Goal: Information Seeking & Learning: Find specific page/section

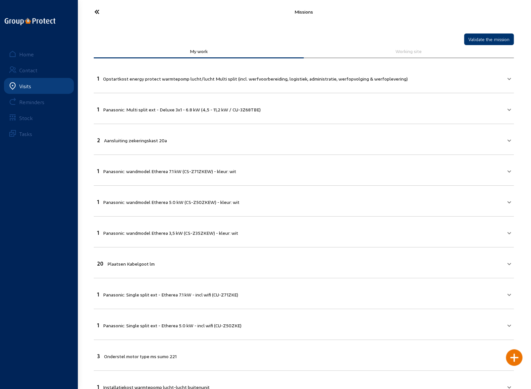
click at [96, 9] on icon at bounding box center [121, 12] width 61 height 12
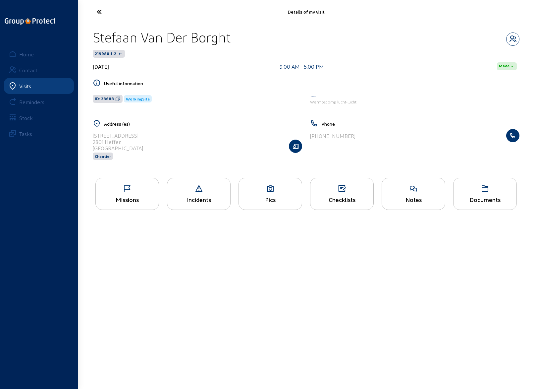
click at [96, 9] on icon at bounding box center [123, 12] width 61 height 12
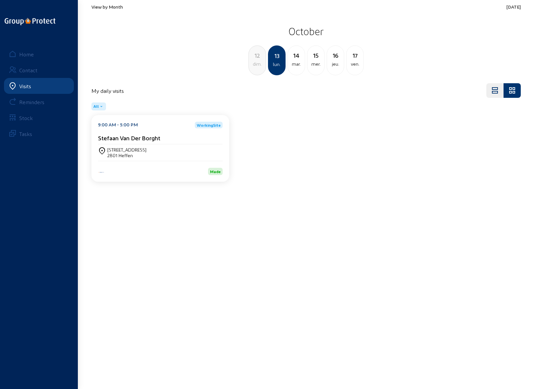
click at [106, 7] on span "View by Month" at bounding box center [106, 7] width 31 height 6
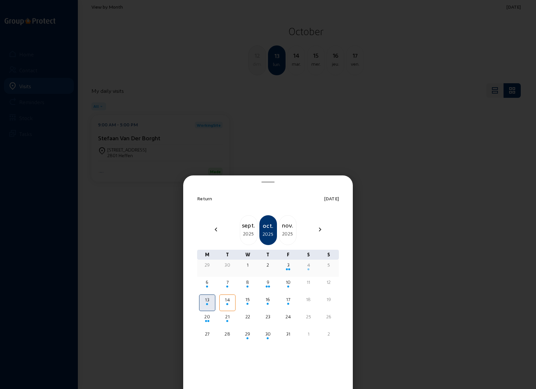
click at [308, 265] on div "4" at bounding box center [308, 265] width 15 height 7
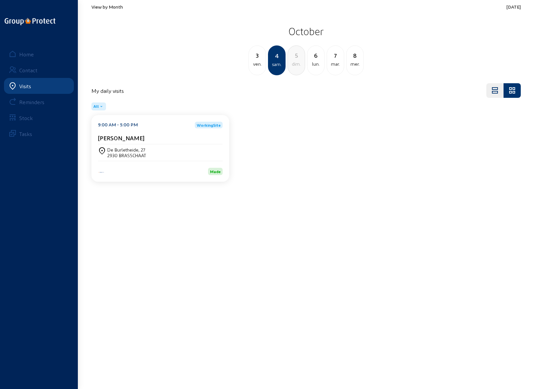
click at [128, 153] on div "2930 BRASSCHAAT" at bounding box center [126, 155] width 39 height 6
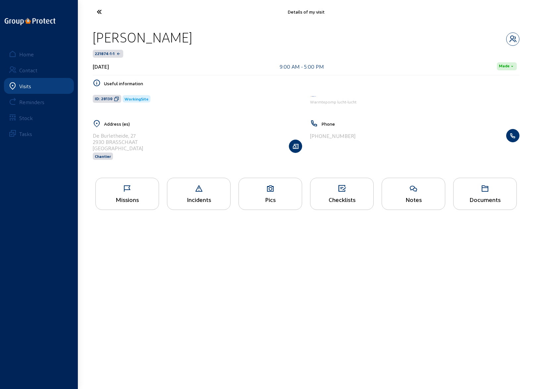
click at [264, 190] on icon at bounding box center [270, 189] width 63 height 8
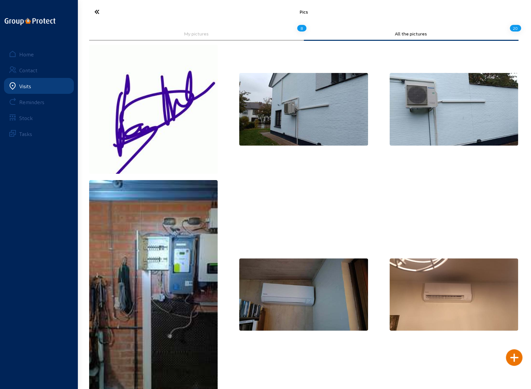
click at [292, 115] on img at bounding box center [303, 109] width 129 height 72
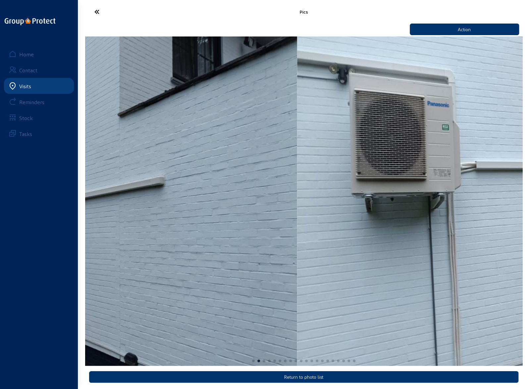
click at [154, 198] on img "2 / 20" at bounding box center [78, 200] width 437 height 329
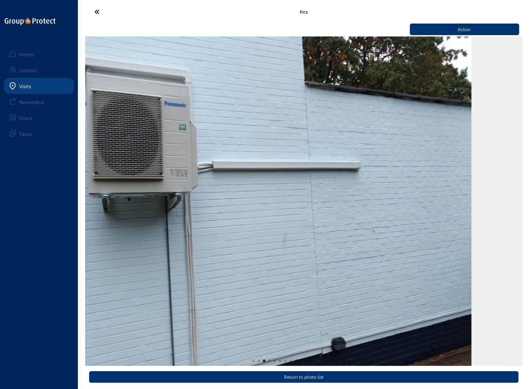
click at [49, 238] on div "Pics Action Return to photo list Home Contact Visits Reminders Stock Tasks" at bounding box center [265, 195] width 531 height 391
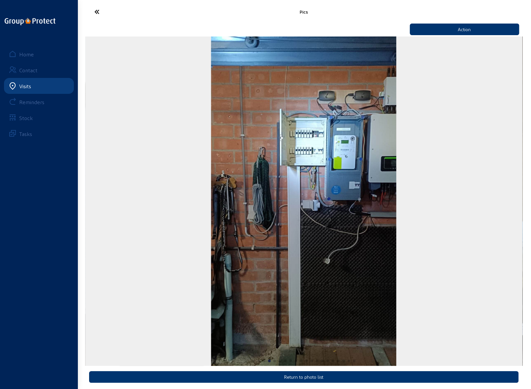
click at [396, 235] on img "4 / 20" at bounding box center [303, 200] width 185 height 329
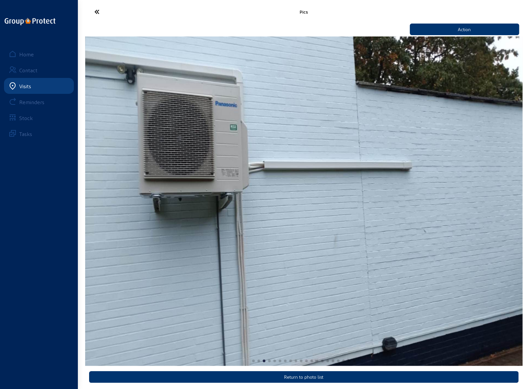
click at [397, 230] on img "3 / 20" at bounding box center [303, 200] width 437 height 329
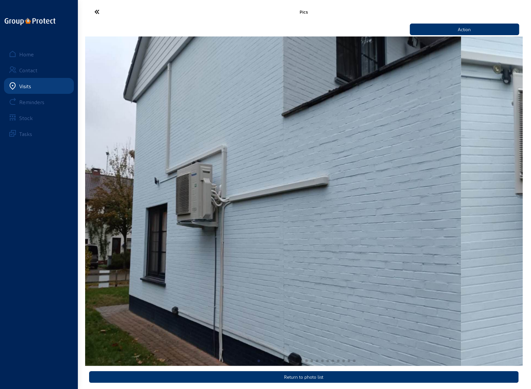
click at [174, 236] on img "2 / 20" at bounding box center [242, 200] width 437 height 329
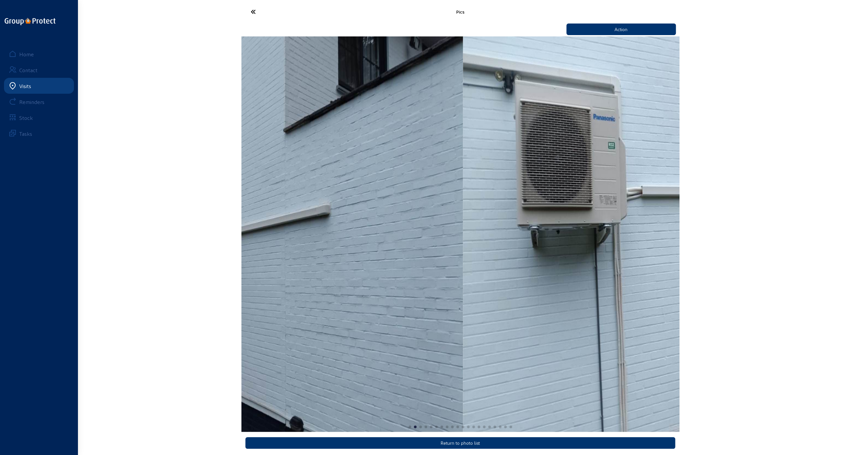
click at [301, 311] on img "2 / 20" at bounding box center [243, 234] width 437 height 396
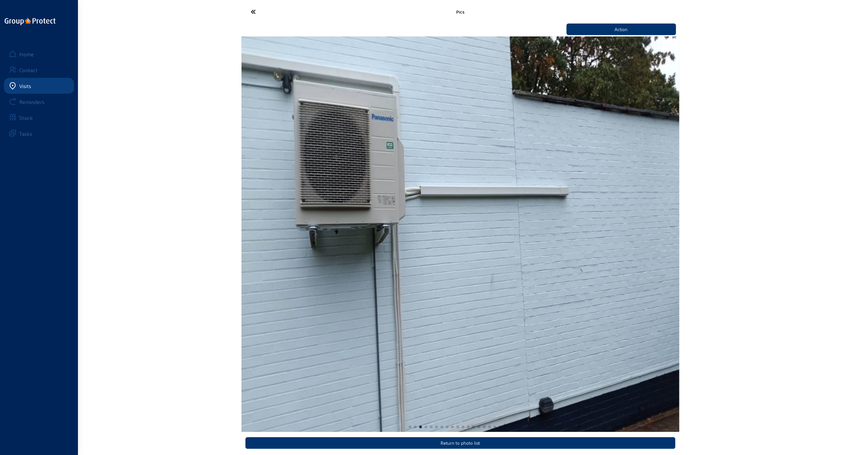
click at [516, 315] on img "3 / 20" at bounding box center [459, 234] width 437 height 396
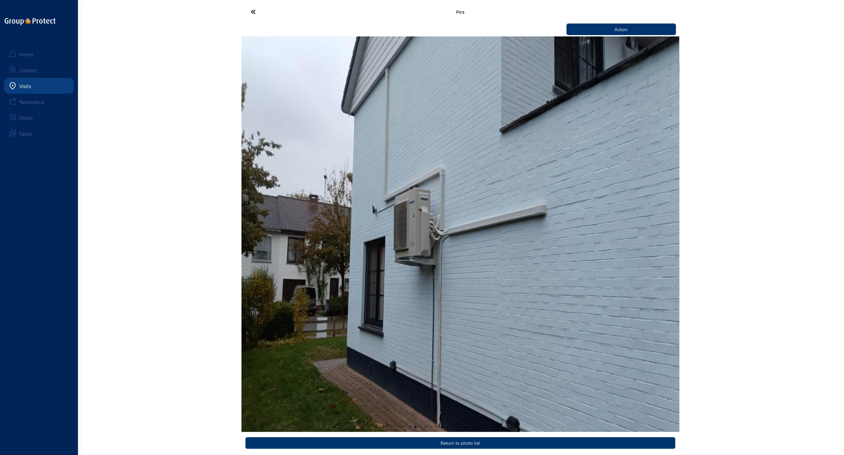
click at [289, 308] on img "2 / 20" at bounding box center [459, 234] width 437 height 396
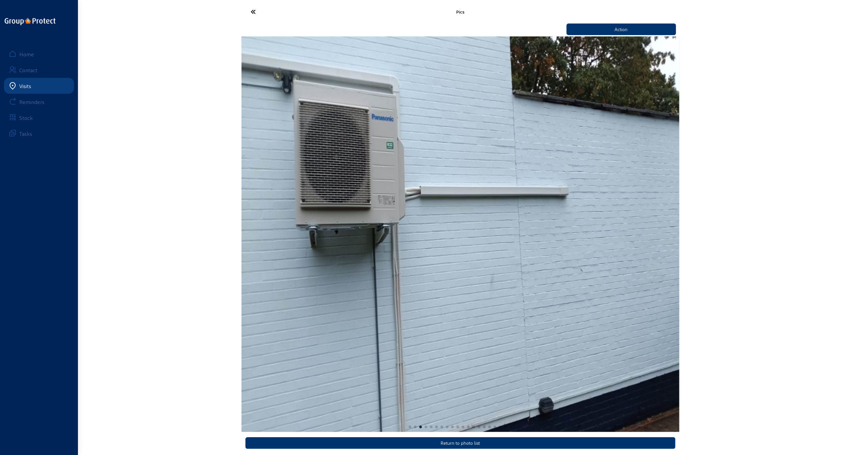
click at [283, 312] on img "3 / 20" at bounding box center [459, 234] width 437 height 396
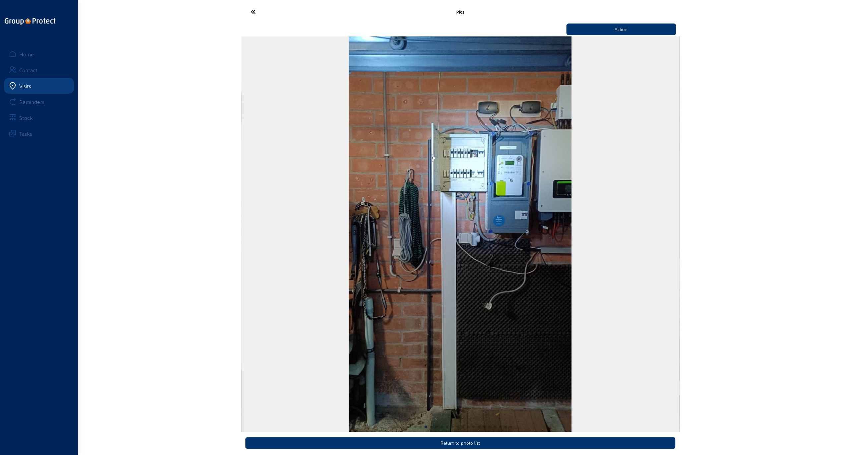
click at [349, 300] on img "4 / 20" at bounding box center [460, 234] width 222 height 396
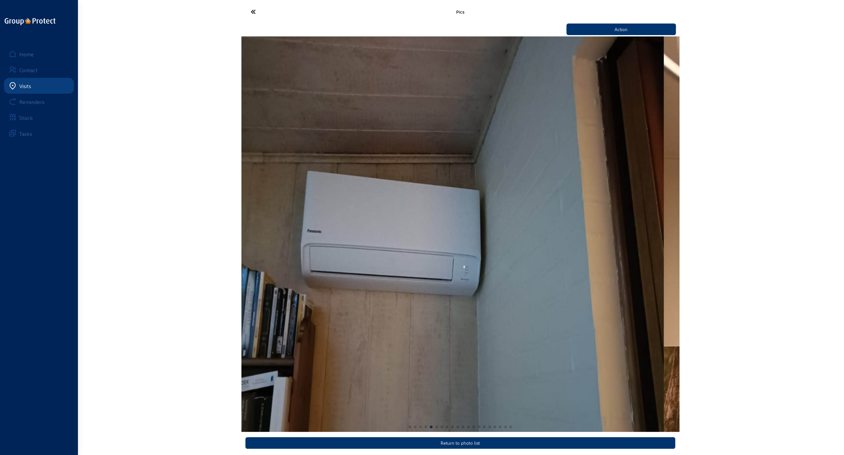
click at [240, 304] on div "Pics Action Return to photo list Home Contact Visits Reminders Stock Tasks" at bounding box center [422, 229] width 844 height 458
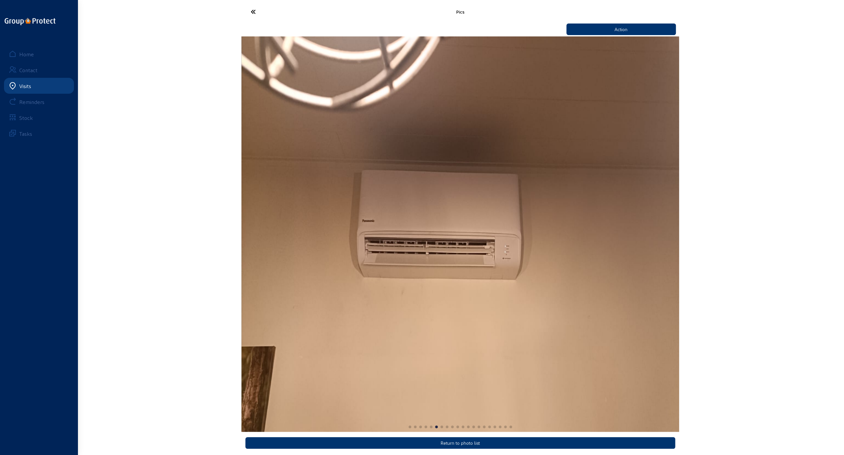
click at [220, 304] on div "Pics Action Return to photo list Home Contact Visits Reminders Stock Tasks" at bounding box center [422, 229] width 844 height 458
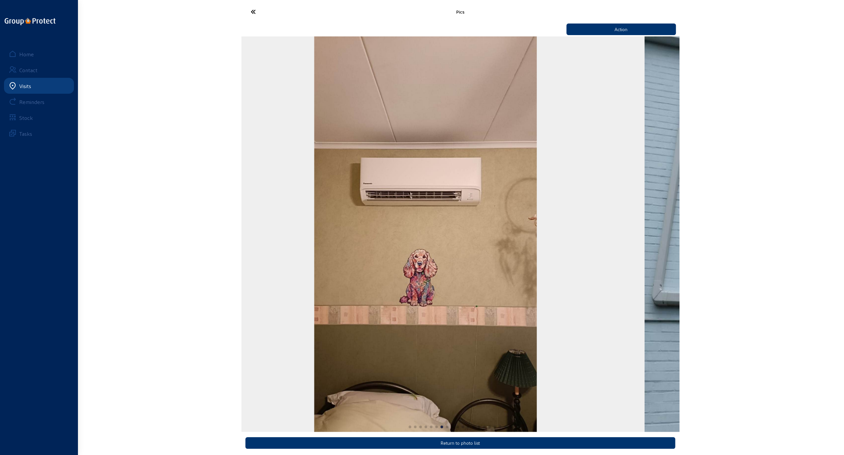
click at [314, 293] on img "7 / 20" at bounding box center [425, 234] width 222 height 396
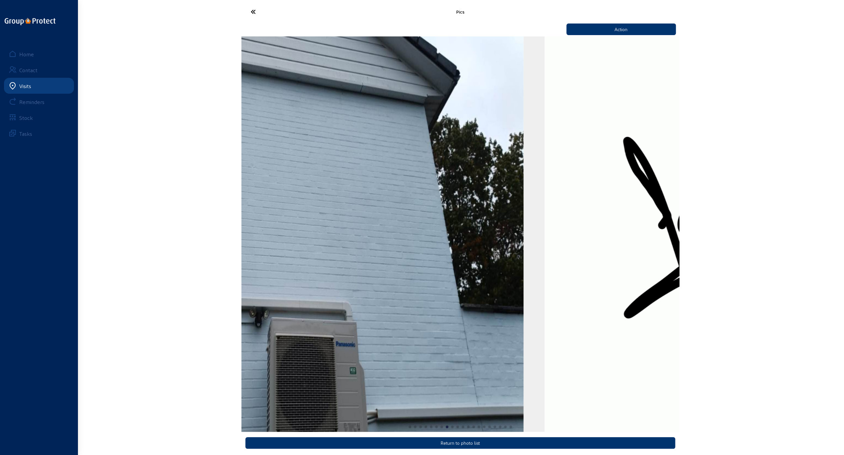
click at [129, 294] on div "Pics Action Return to photo list Home Contact Visits Reminders Stock Tasks" at bounding box center [422, 229] width 844 height 458
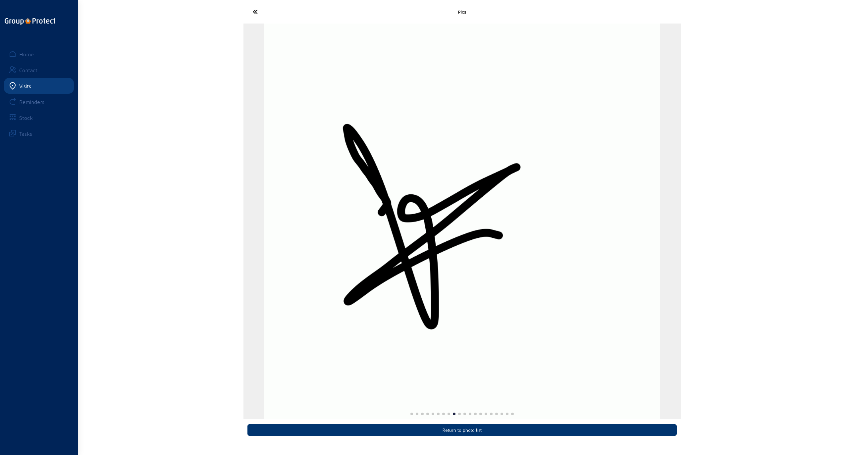
click at [291, 302] on img "9 / 20" at bounding box center [462, 222] width 396 height 396
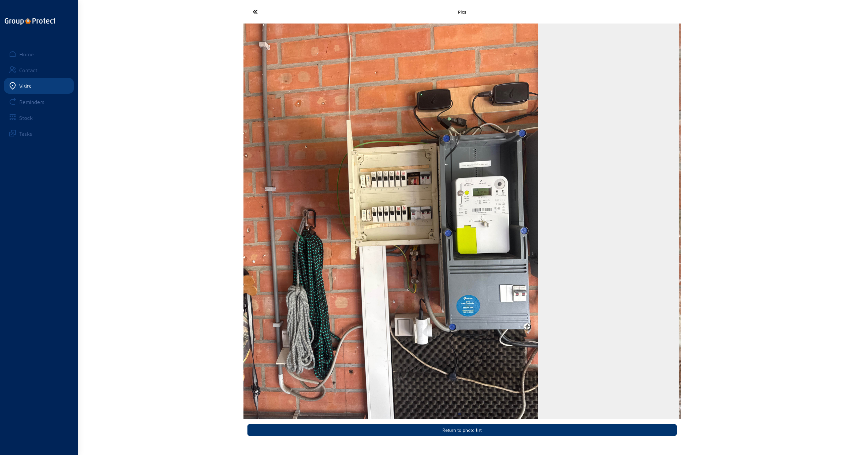
click at [261, 219] on img "10 / 20" at bounding box center [390, 222] width 297 height 396
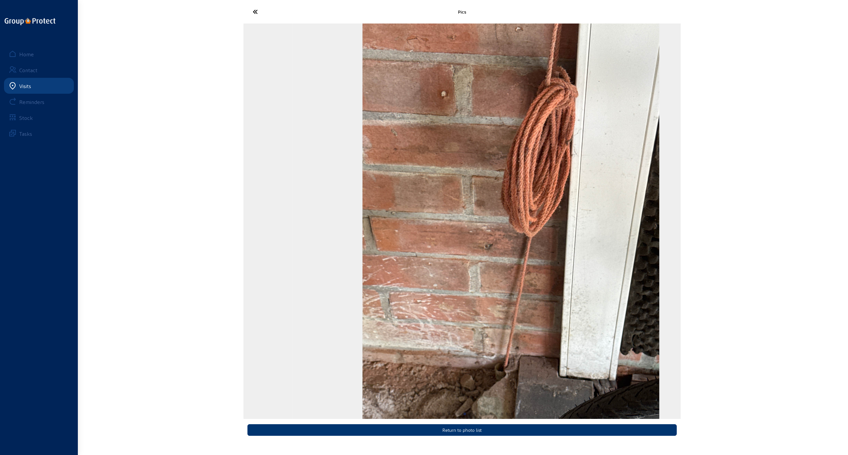
click at [531, 232] on img "11 / 20" at bounding box center [511, 222] width 297 height 396
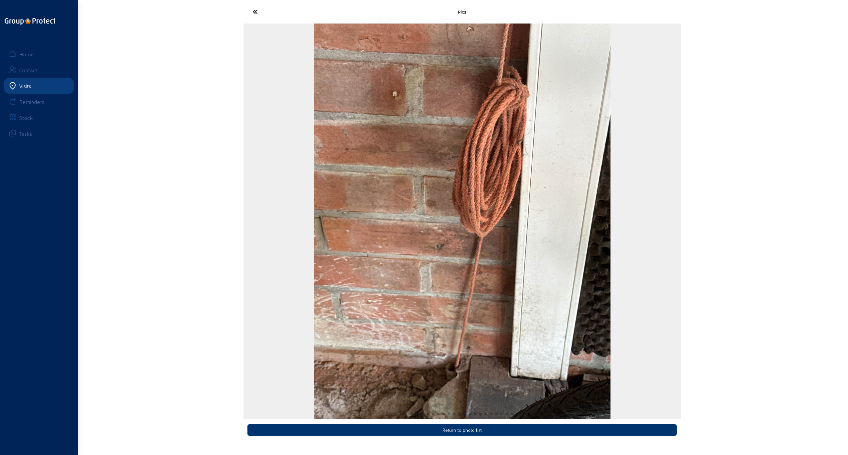
click at [531, 268] on img "11 / 20" at bounding box center [462, 222] width 297 height 396
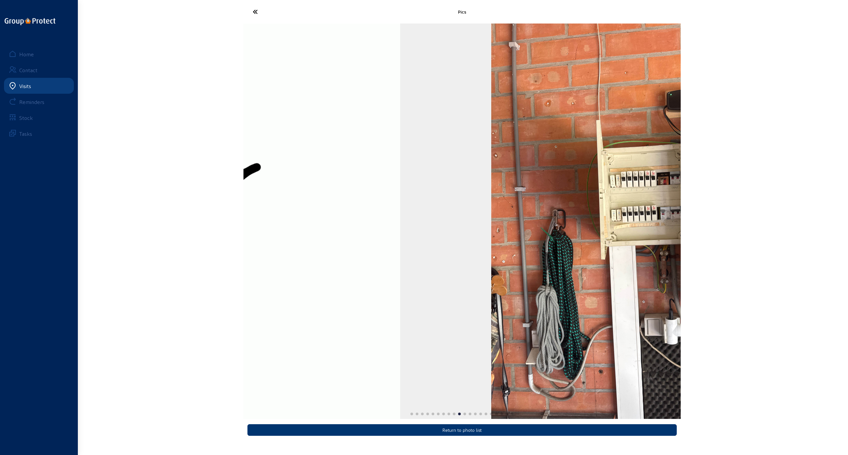
click at [531, 330] on img "10 / 20" at bounding box center [640, 222] width 297 height 396
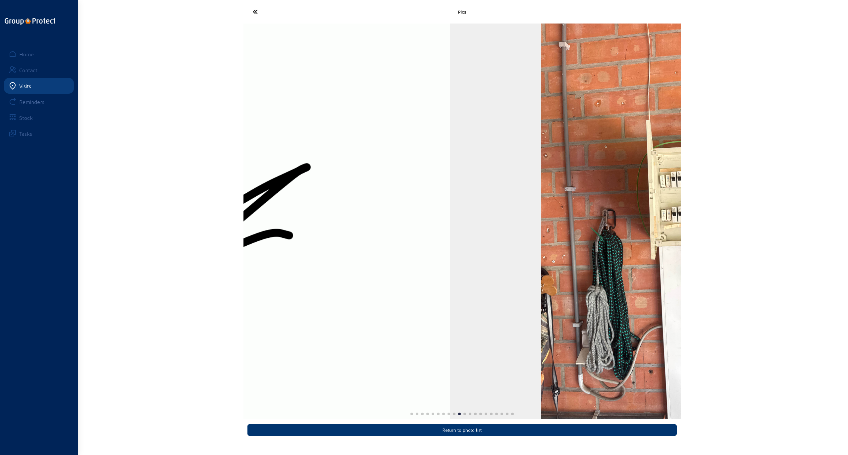
click at [531, 320] on img "10 / 20" at bounding box center [690, 222] width 297 height 396
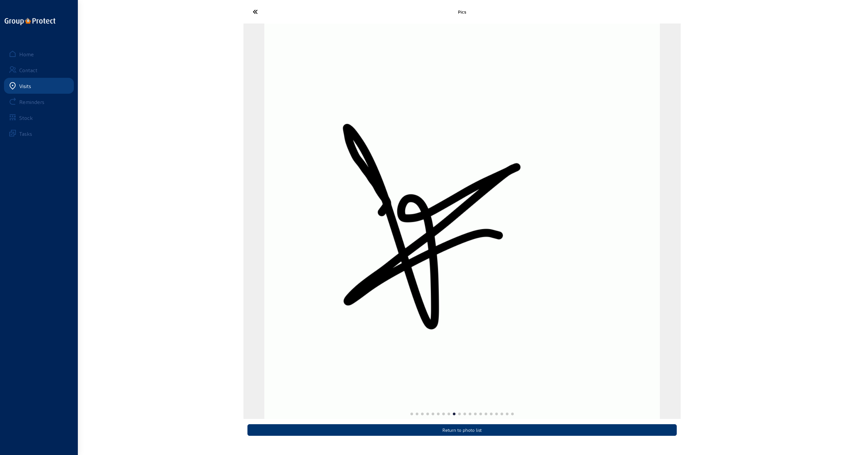
click at [531, 312] on img "9 / 20" at bounding box center [462, 222] width 396 height 396
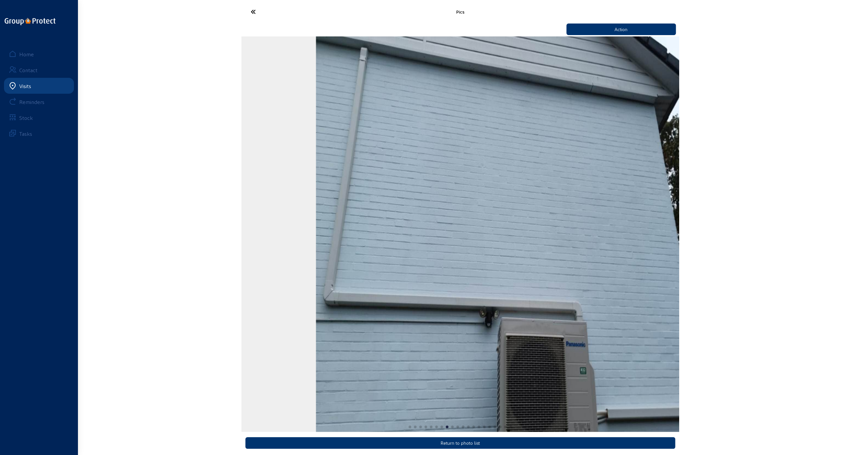
click at [531, 302] on div "Pics Action Return to photo list Home Contact Visits Reminders Stock Tasks" at bounding box center [422, 229] width 844 height 458
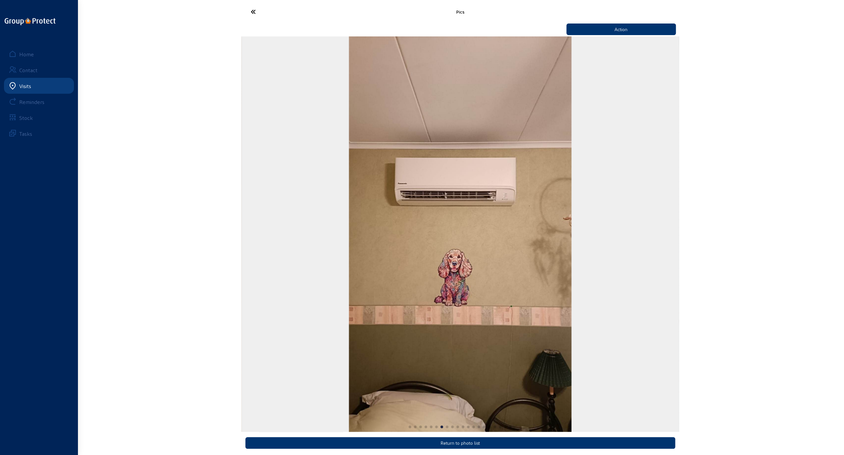
click at [249, 11] on icon at bounding box center [277, 12] width 61 height 12
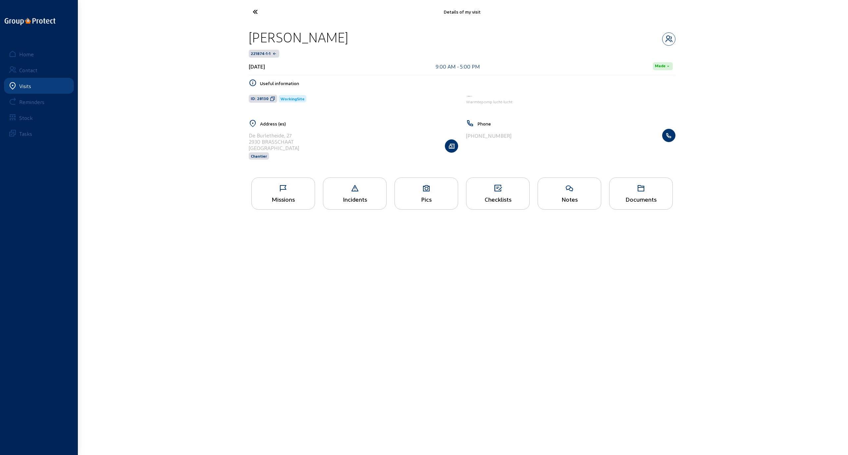
click at [416, 192] on div "Pics" at bounding box center [427, 194] width 64 height 32
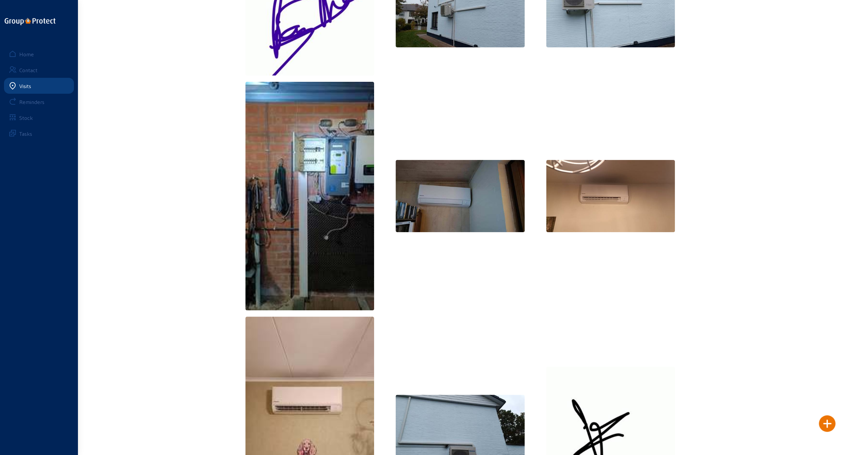
scroll to position [99, 0]
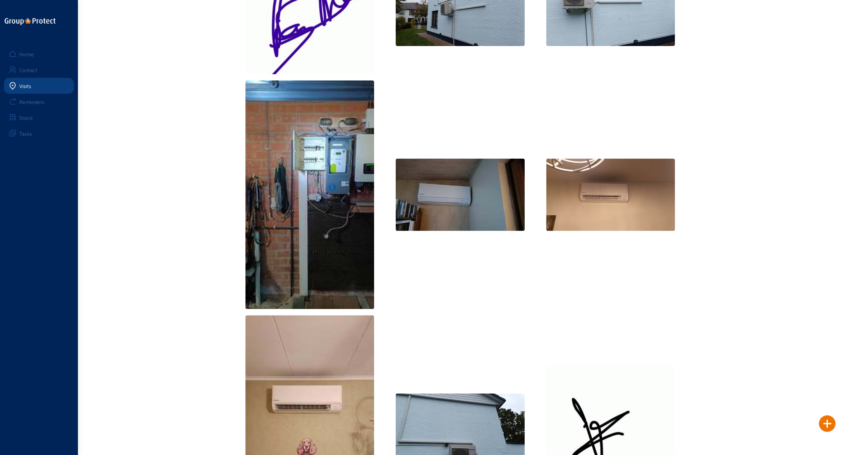
click at [295, 174] on img at bounding box center [309, 195] width 129 height 229
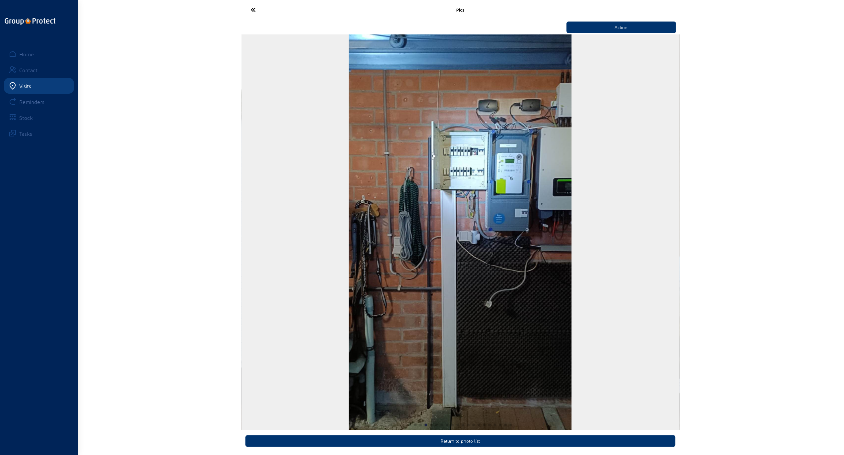
scroll to position [0, 0]
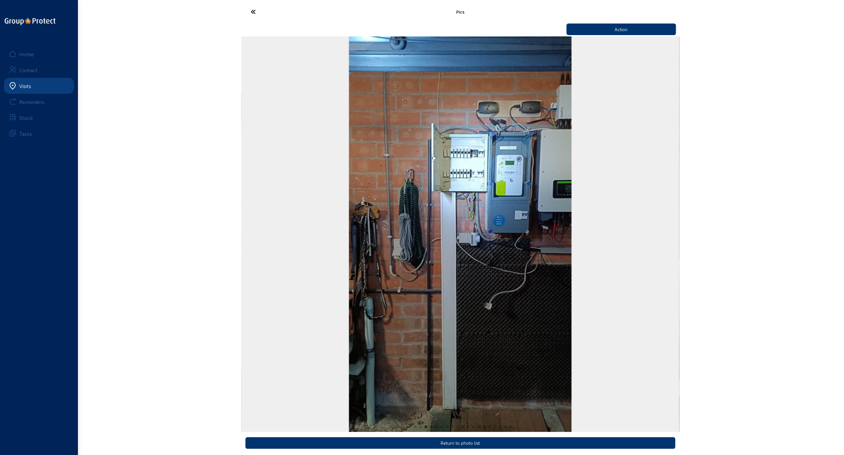
click at [531, 173] on div "4 / 20" at bounding box center [459, 234] width 437 height 396
click at [255, 12] on icon at bounding box center [277, 12] width 61 height 12
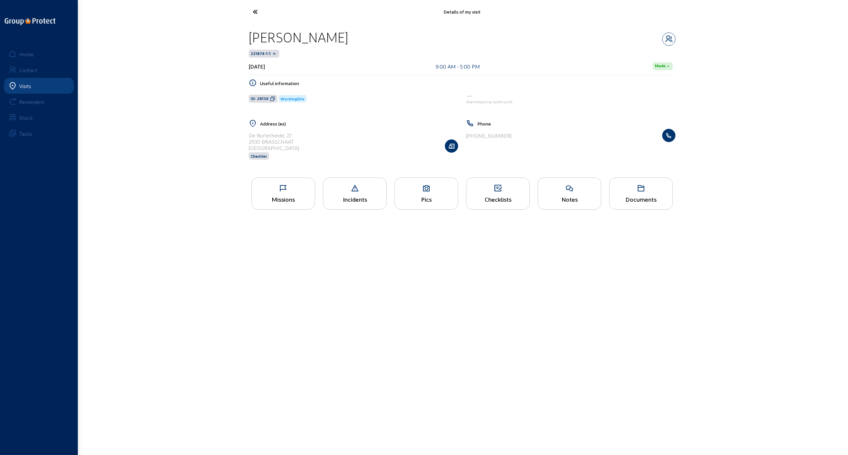
drag, startPoint x: 295, startPoint y: 140, endPoint x: 246, endPoint y: 135, distance: 49.7
click at [246, 135] on div "Address (es) [STREET_ADDRESS]" at bounding box center [353, 144] width 217 height 49
copy cam-list-title "De Burletheide, 27 2930 BRASSCHAAT"
click at [257, 14] on icon at bounding box center [280, 12] width 61 height 12
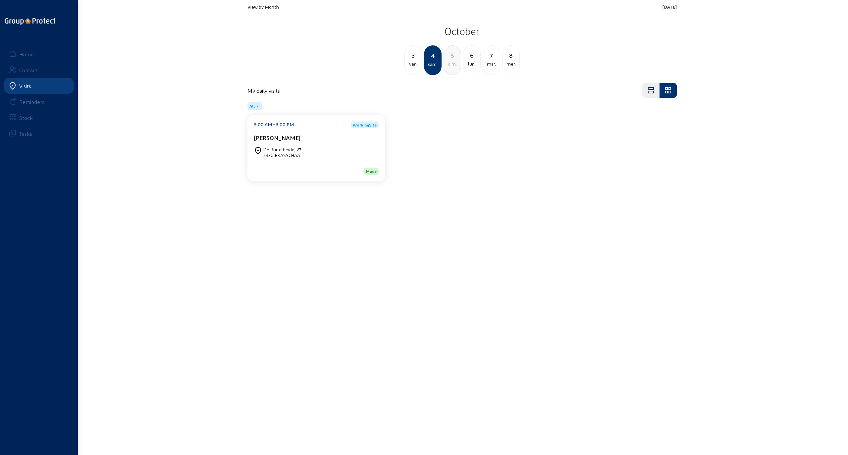
click at [257, 6] on span "View by Month" at bounding box center [263, 7] width 31 height 6
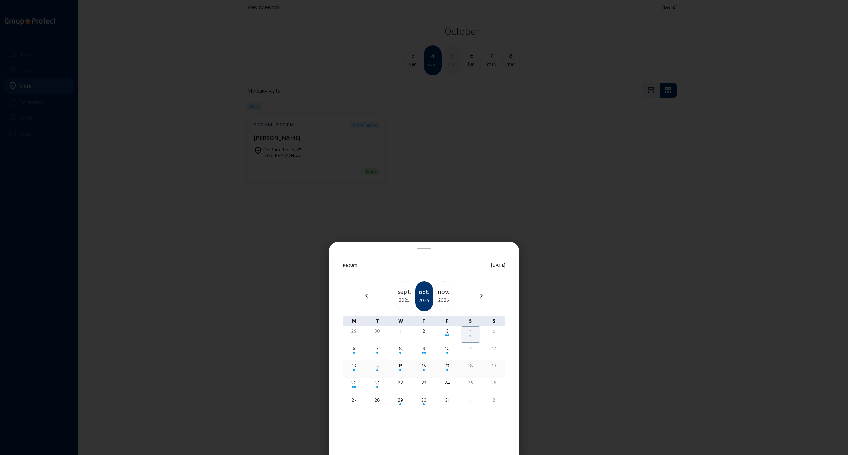
click at [401, 369] on span at bounding box center [401, 370] width 2 height 2
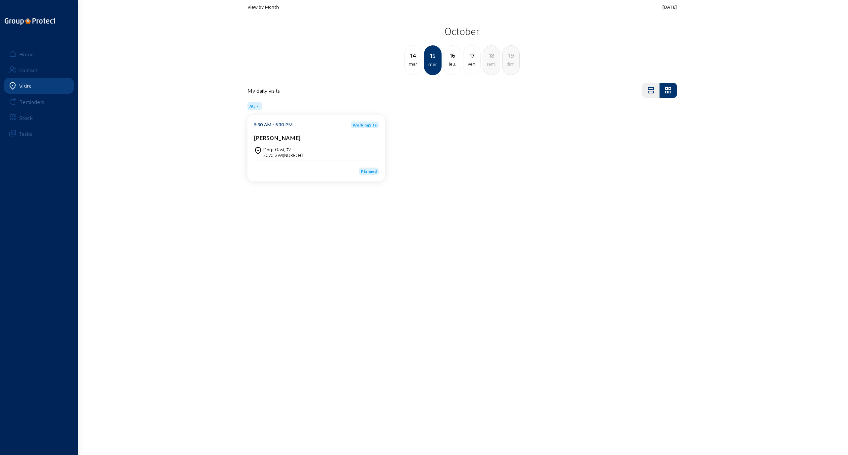
drag, startPoint x: 264, startPoint y: 150, endPoint x: 314, endPoint y: 161, distance: 51.1
click at [314, 161] on div "9:30 AM - 5:30 PM WorkingSite [PERSON_NAME], 72 2070 ZWIJNDRECHT Planned" at bounding box center [317, 148] width 138 height 67
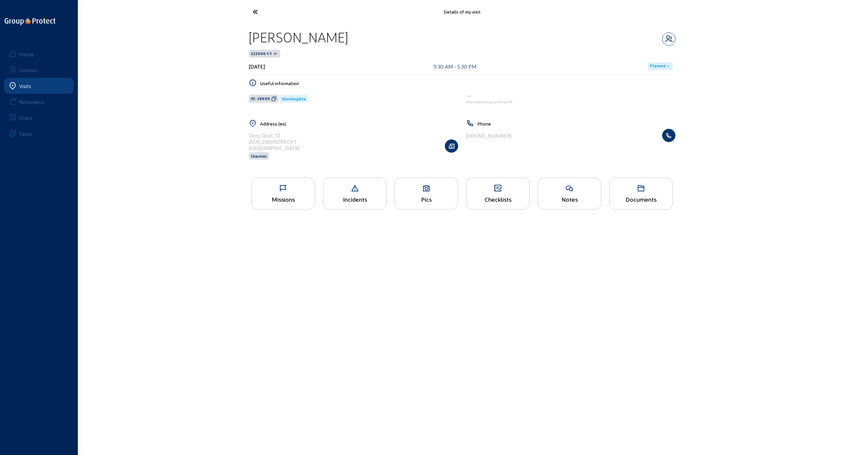
drag, startPoint x: 249, startPoint y: 137, endPoint x: 303, endPoint y: 145, distance: 54.4
click at [303, 145] on div "Dorp [STREET_ADDRESS] Chantier" at bounding box center [353, 146] width 209 height 34
drag, startPoint x: 317, startPoint y: 142, endPoint x: 308, endPoint y: 142, distance: 9.6
click at [317, 142] on div "Dorp [STREET_ADDRESS] Chantier" at bounding box center [353, 146] width 209 height 34
click at [294, 142] on div "2070 ZWIJNDRECHT" at bounding box center [274, 142] width 50 height 6
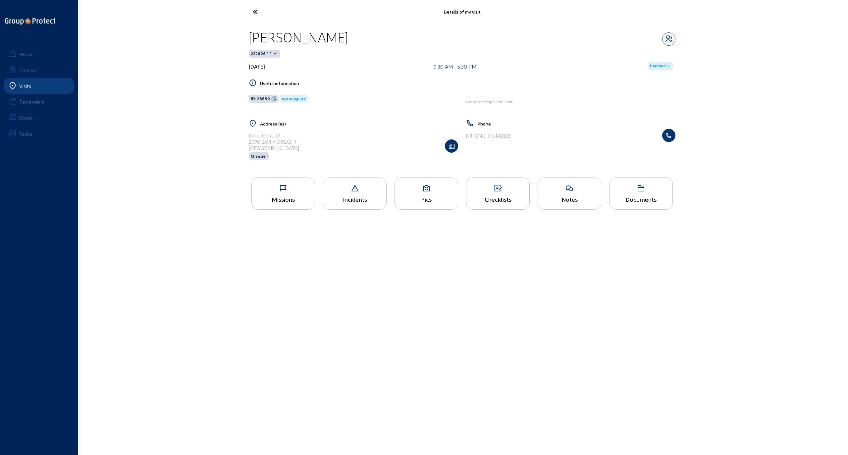
drag, startPoint x: 298, startPoint y: 142, endPoint x: 246, endPoint y: 137, distance: 52.6
click at [246, 137] on div "Address (es) [STREET_ADDRESS] Chantier" at bounding box center [353, 144] width 217 height 49
copy cam-list-title "Dorp [STREET_ADDRESS]"
click at [255, 11] on icon at bounding box center [280, 12] width 61 height 12
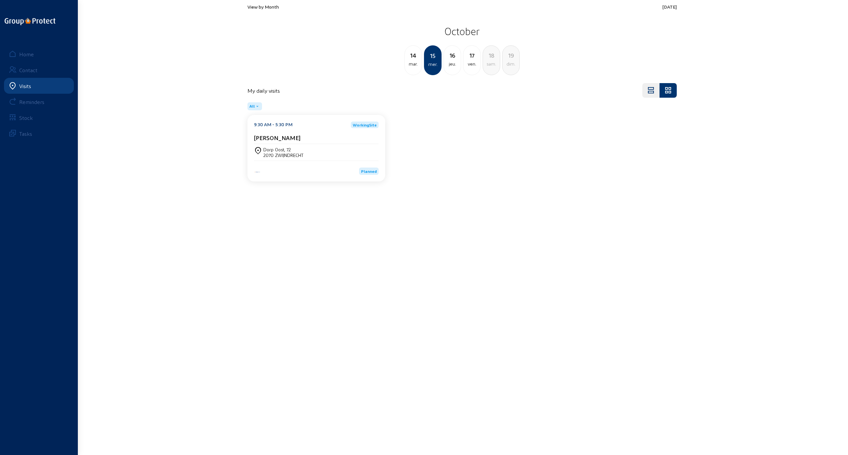
click at [453, 59] on div "16" at bounding box center [452, 55] width 17 height 9
drag, startPoint x: 292, startPoint y: 154, endPoint x: 264, endPoint y: 150, distance: 27.5
click at [264, 150] on div "[STREET_ADDRESS]" at bounding box center [282, 152] width 39 height 11
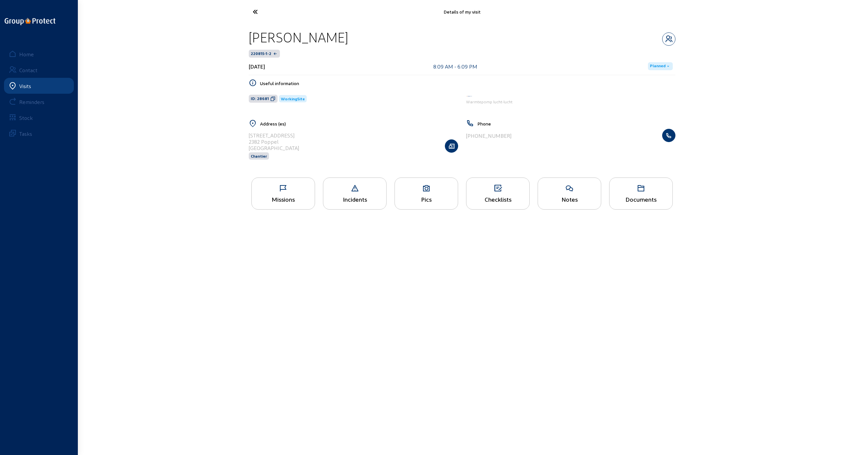
drag, startPoint x: 268, startPoint y: 152, endPoint x: 287, endPoint y: 141, distance: 21.8
click at [289, 141] on div "2382 Poppel" at bounding box center [274, 142] width 50 height 6
drag, startPoint x: 282, startPoint y: 141, endPoint x: 245, endPoint y: 137, distance: 37.0
click at [245, 137] on div "Address (es) [STREET_ADDRESS]" at bounding box center [353, 144] width 217 height 49
copy cam-list-title "[STREET_ADDRESS]"
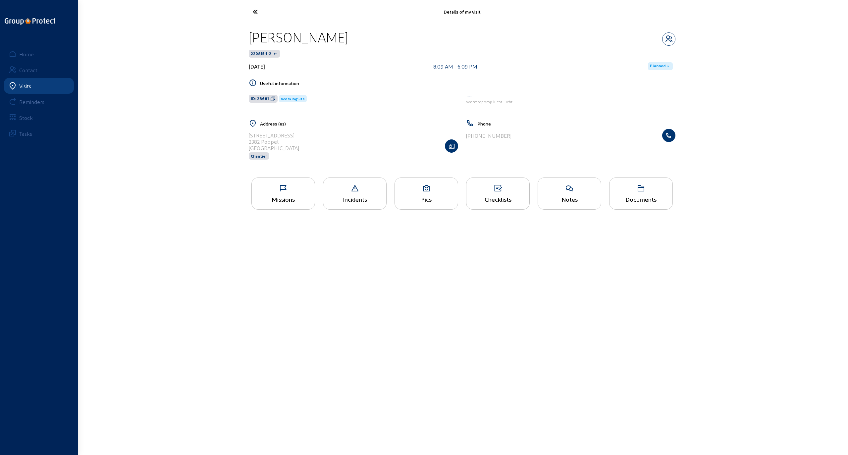
click at [253, 14] on icon at bounding box center [280, 12] width 61 height 12
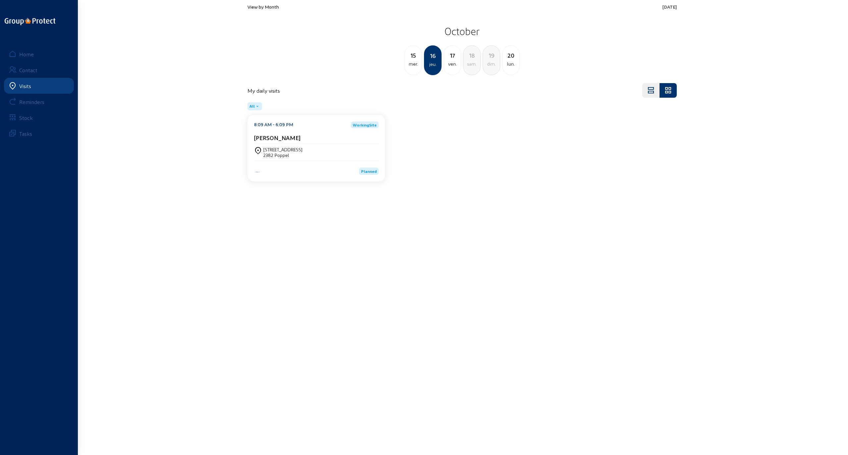
click at [452, 63] on div "ven." at bounding box center [452, 64] width 17 height 8
drag, startPoint x: 292, startPoint y: 154, endPoint x: 265, endPoint y: 149, distance: 27.3
click at [264, 149] on div "[STREET_ADDRESS]" at bounding box center [282, 150] width 39 height 6
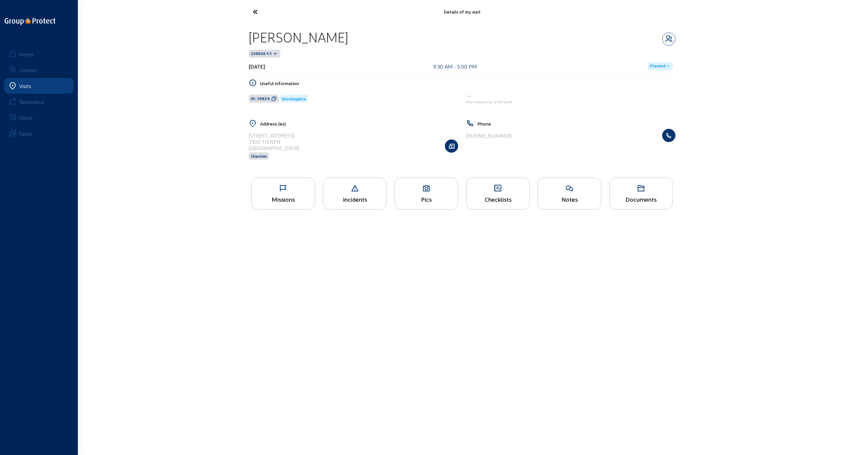
drag, startPoint x: 282, startPoint y: 141, endPoint x: 247, endPoint y: 135, distance: 35.6
click at [247, 135] on div "Address ([GEOGRAPHIC_DATA]) [STREET_ADDRESS] Chantier" at bounding box center [353, 144] width 217 height 49
copy cam-list-title "[STREET_ADDRESS]"
click at [255, 13] on icon at bounding box center [280, 12] width 61 height 12
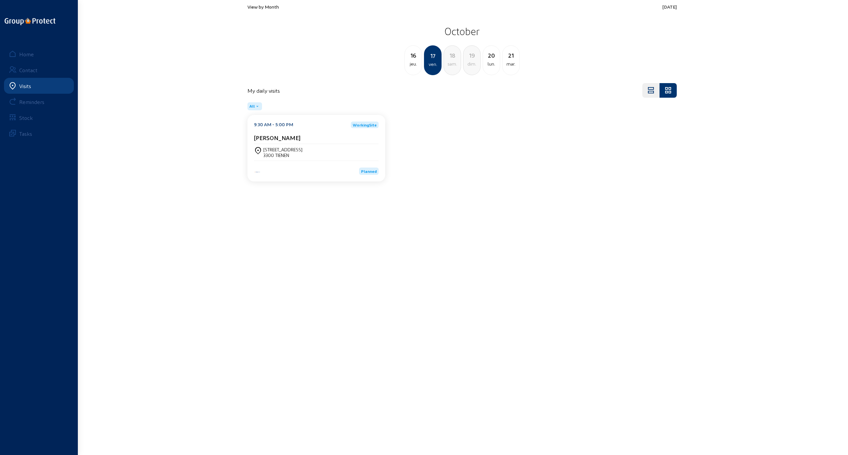
click at [257, 6] on span "View by Month" at bounding box center [263, 7] width 31 height 6
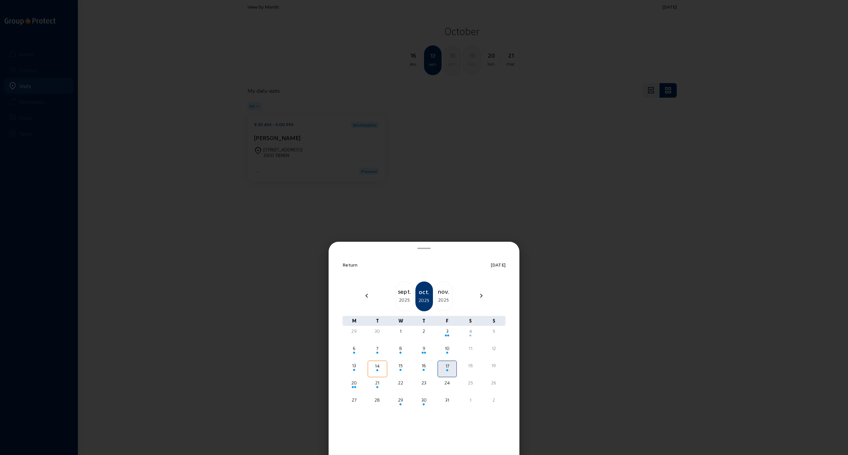
click at [482, 297] on mat-icon "chevron_right" at bounding box center [482, 296] width 8 height 8
click at [402, 299] on div "2025" at bounding box center [404, 300] width 17 height 8
click at [355, 384] on div "20" at bounding box center [354, 383] width 18 height 7
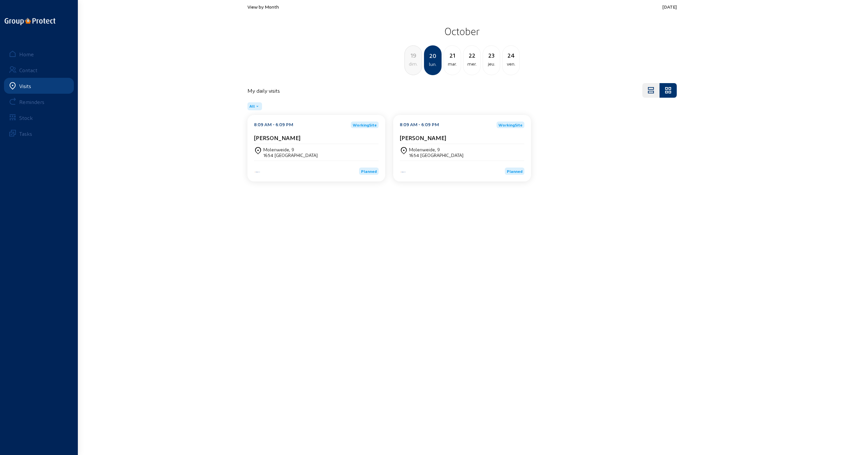
click at [284, 152] on div "Molenweide, 9" at bounding box center [290, 150] width 54 height 6
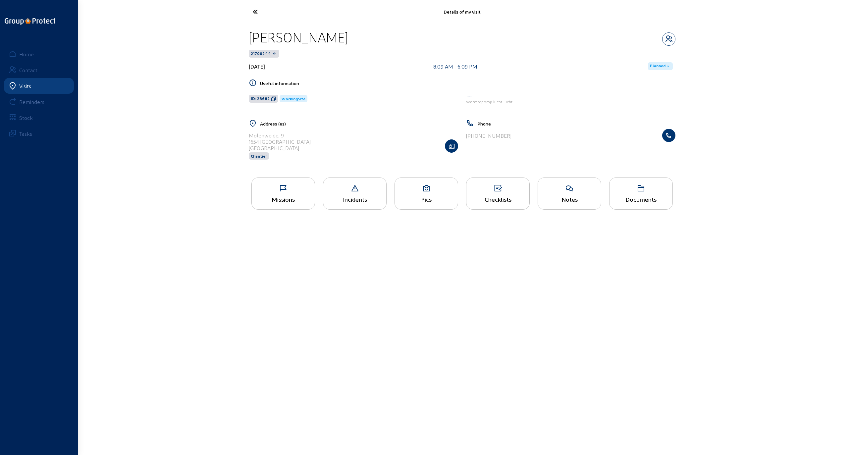
click at [282, 193] on div "Missions" at bounding box center [284, 194] width 64 height 32
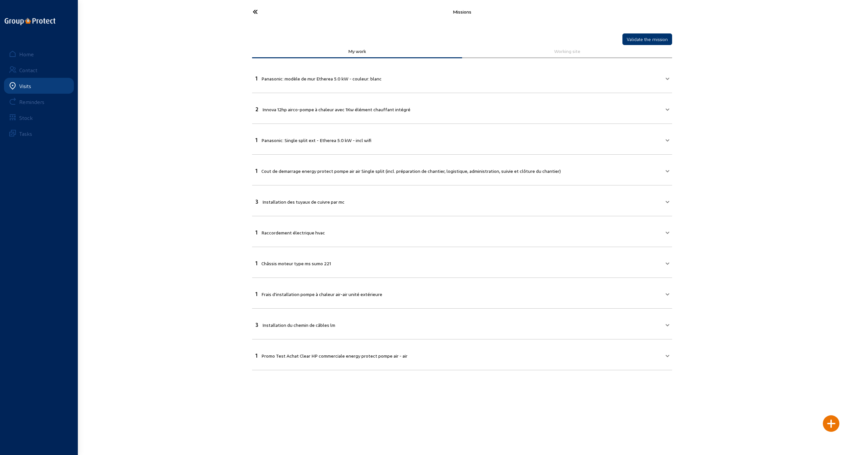
click at [253, 11] on icon at bounding box center [280, 12] width 61 height 12
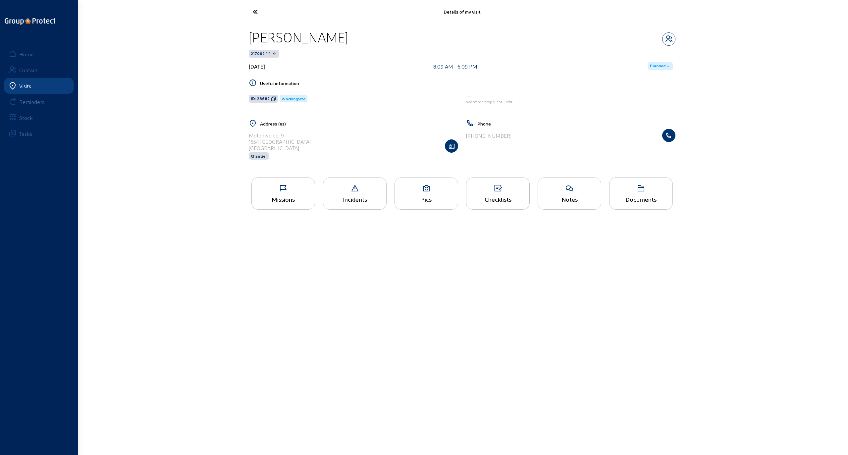
click at [256, 11] on icon at bounding box center [280, 12] width 61 height 12
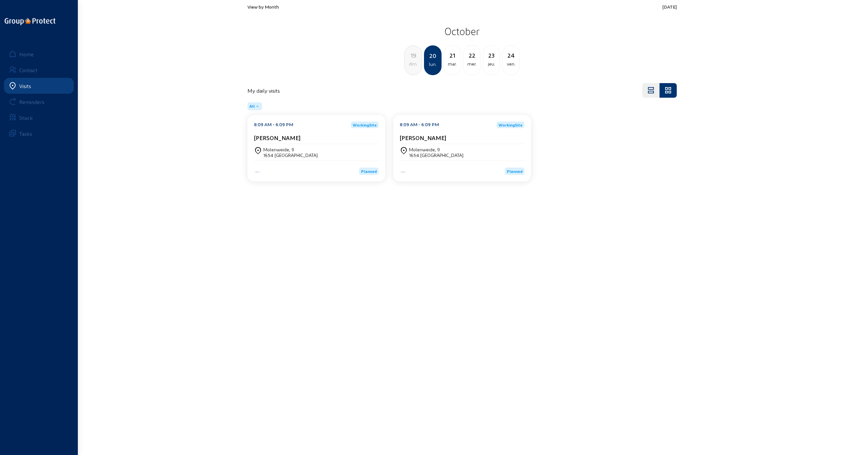
click at [423, 153] on div "1654 [GEOGRAPHIC_DATA]" at bounding box center [436, 155] width 54 height 6
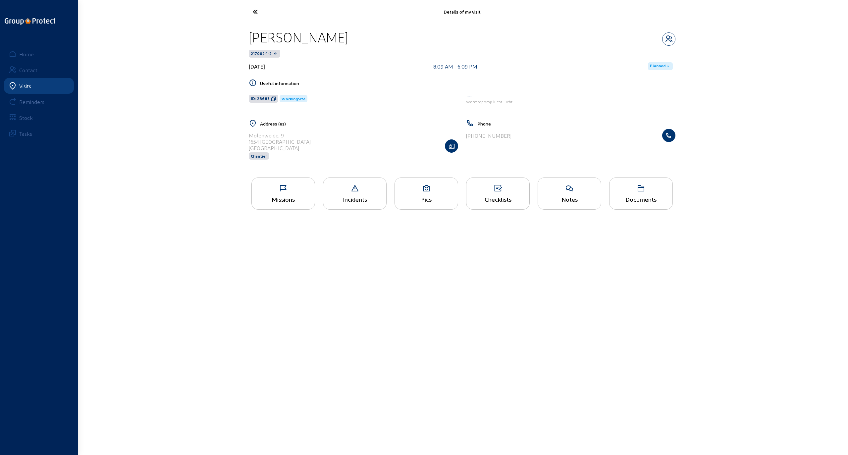
click at [283, 196] on div "Missions" at bounding box center [283, 199] width 63 height 7
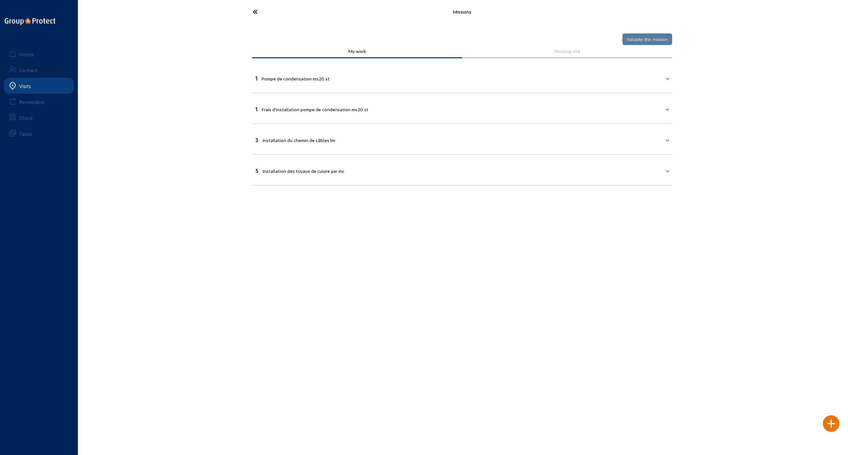
click at [257, 12] on icon at bounding box center [280, 12] width 61 height 12
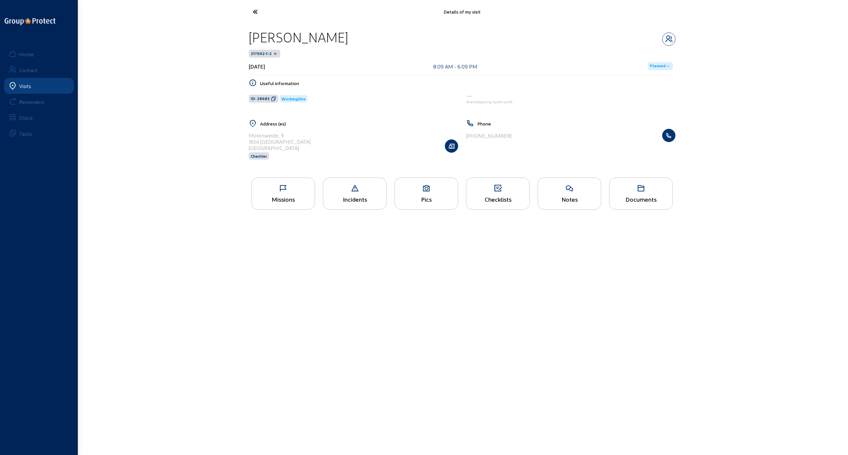
click at [255, 12] on icon at bounding box center [280, 12] width 61 height 12
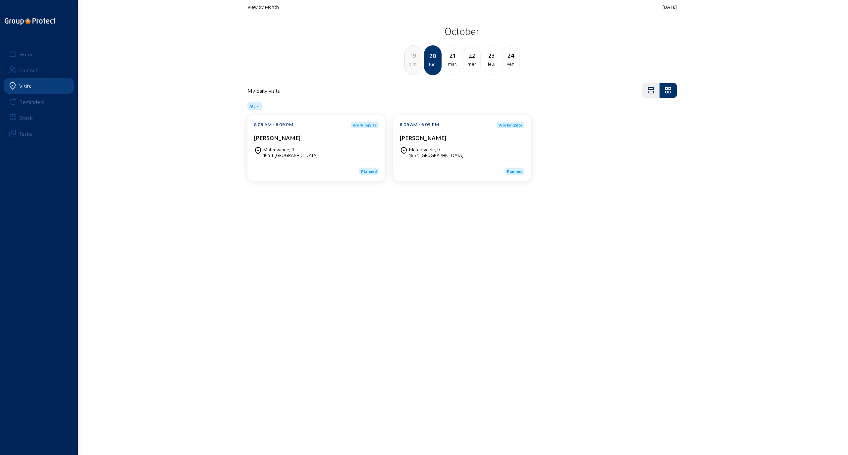
click at [452, 59] on div "21" at bounding box center [452, 55] width 17 height 9
click at [273, 149] on div "[STREET_ADDRESS]" at bounding box center [282, 150] width 39 height 6
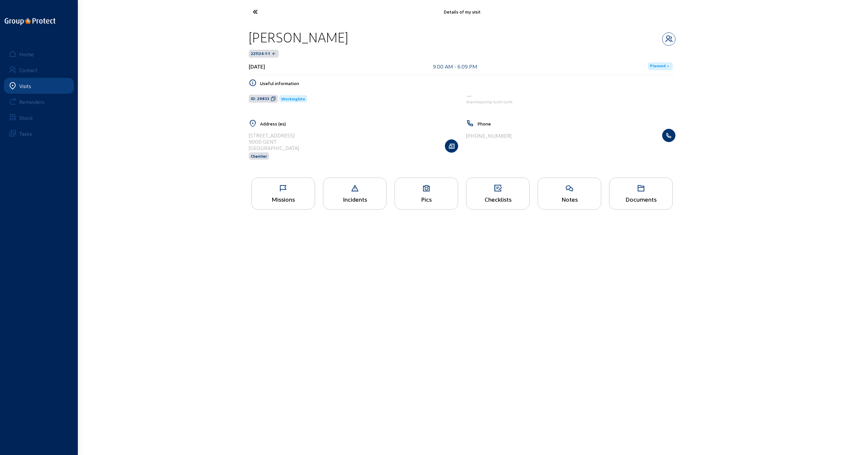
click at [254, 9] on icon at bounding box center [280, 12] width 61 height 12
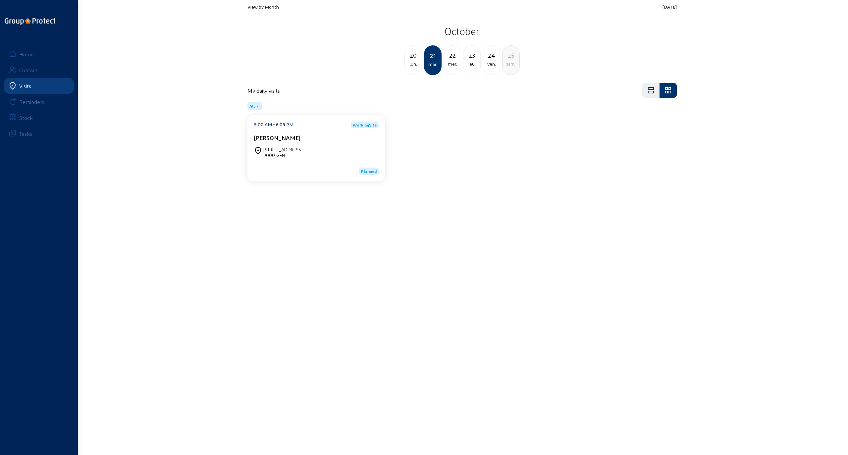
click at [412, 59] on div "20" at bounding box center [413, 55] width 17 height 9
click at [412, 59] on div "19" at bounding box center [413, 55] width 17 height 9
click at [259, 3] on div "View by Month [DATE] [DATE] sam. 19 dim. 20 lun. [DATE] mer. 23 jeu." at bounding box center [462, 39] width 437 height 79
click at [258, 7] on span "View by Month" at bounding box center [263, 7] width 31 height 6
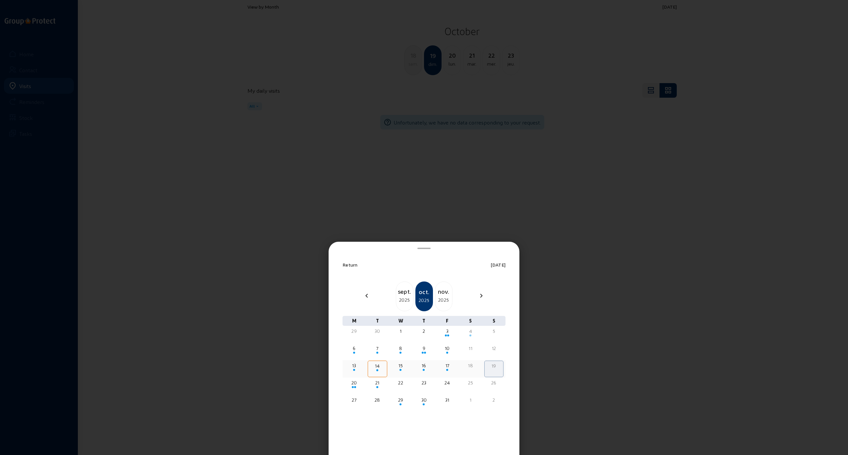
click at [403, 367] on div "15" at bounding box center [401, 366] width 18 height 7
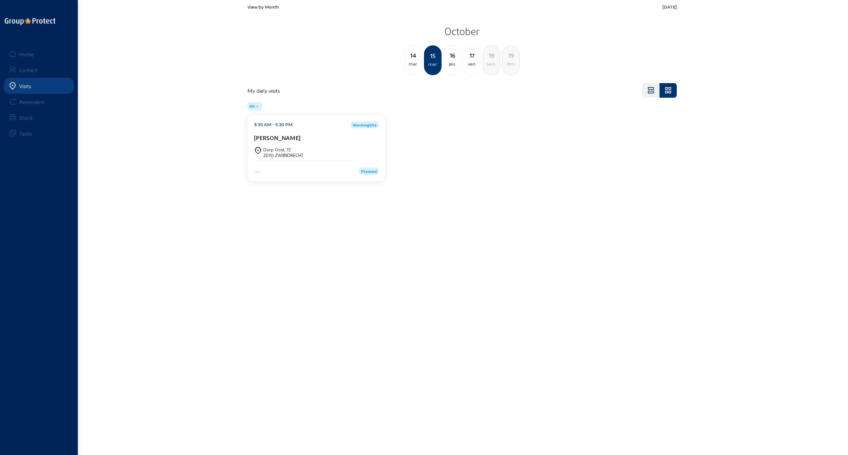
click at [278, 154] on div "2070 ZWIJNDRECHT" at bounding box center [283, 155] width 40 height 6
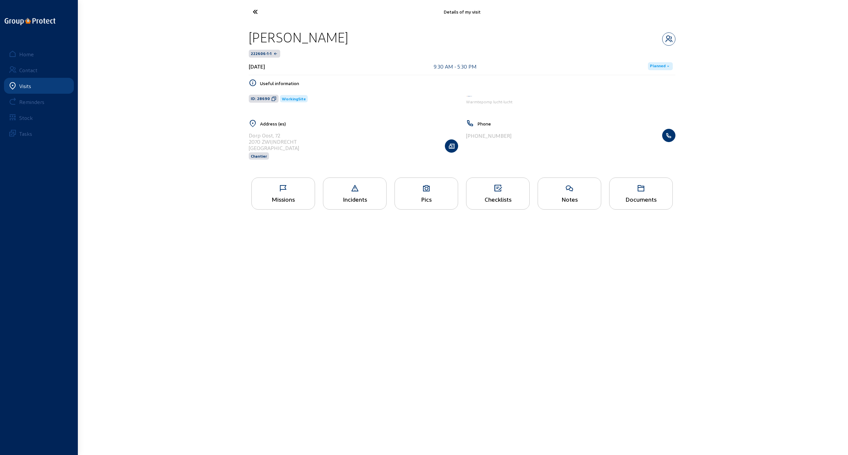
click at [420, 192] on icon at bounding box center [426, 189] width 63 height 8
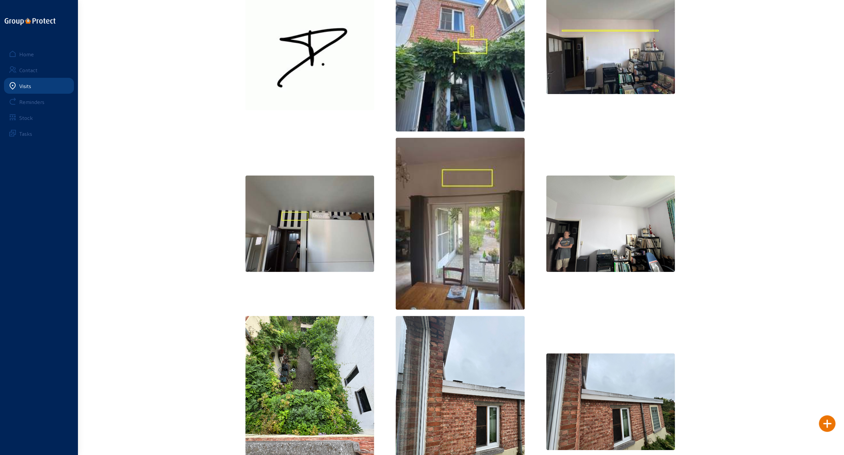
scroll to position [133, 0]
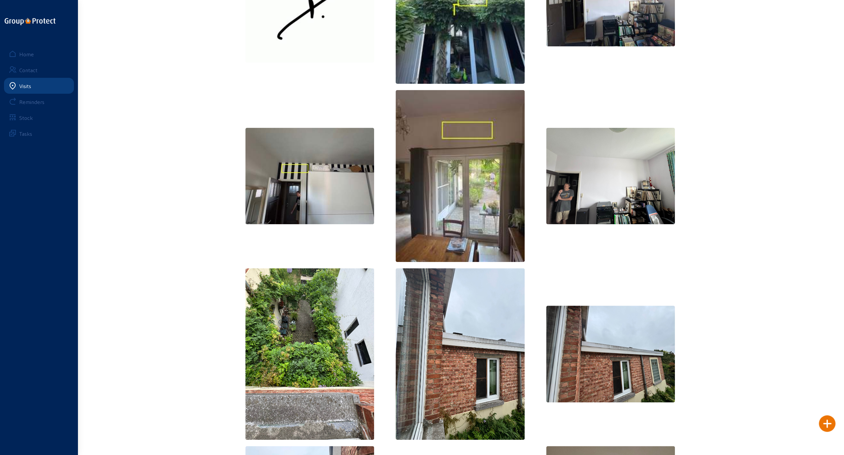
click at [531, 190] on img at bounding box center [610, 176] width 129 height 97
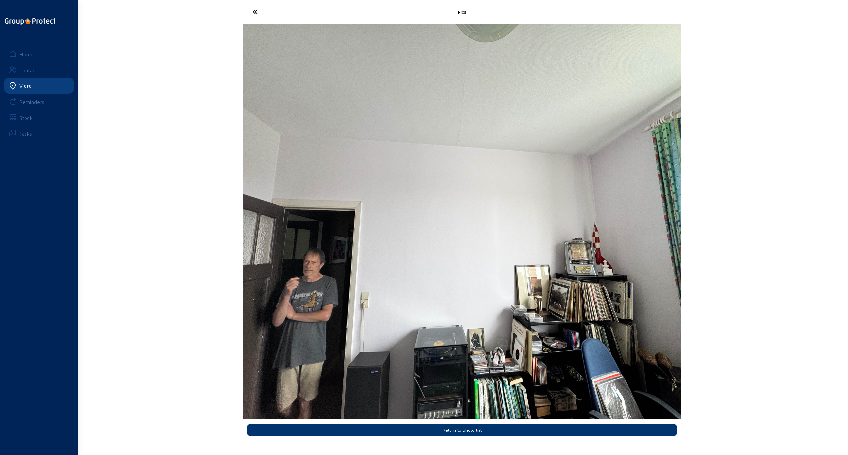
click at [254, 12] on icon at bounding box center [280, 12] width 61 height 12
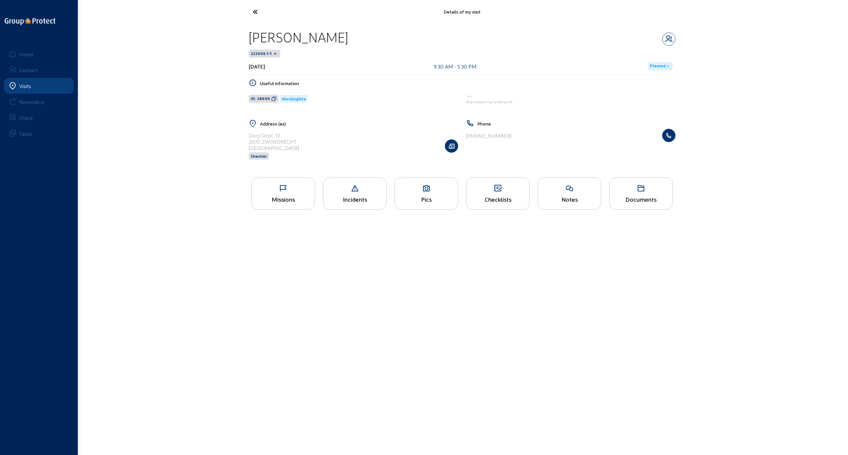
click at [427, 198] on div "Pics" at bounding box center [426, 199] width 63 height 7
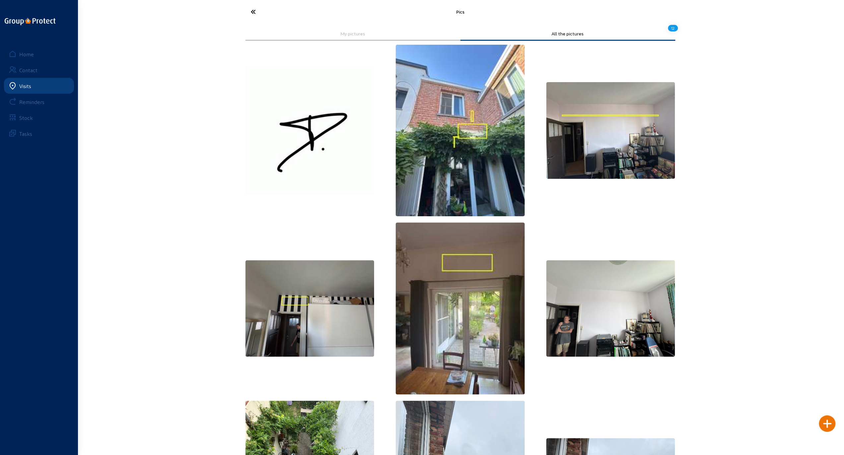
click at [260, 11] on icon at bounding box center [277, 12] width 61 height 12
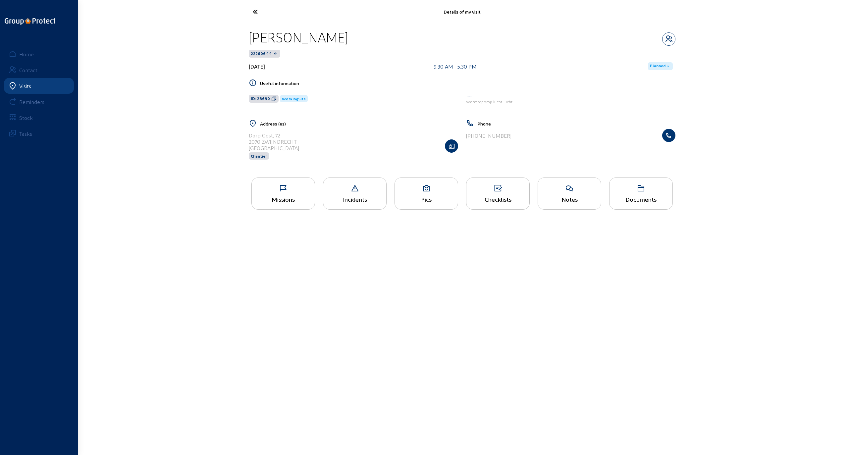
click at [284, 191] on icon at bounding box center [283, 189] width 63 height 8
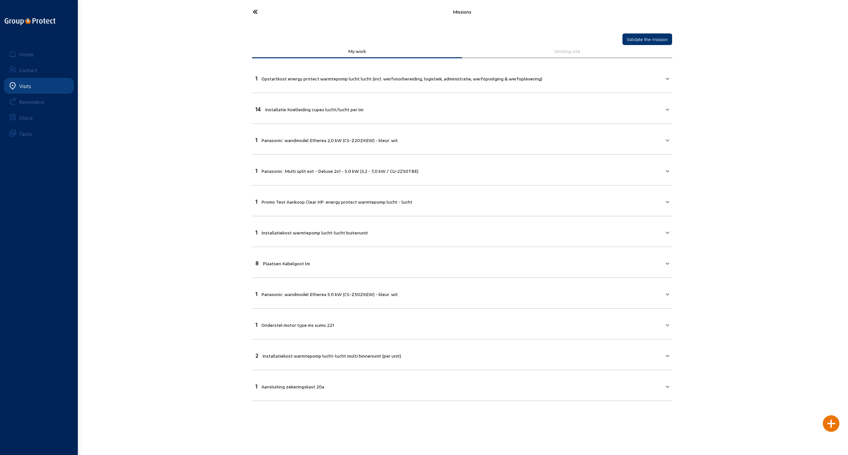
click at [331, 170] on span "Panasonic: Multi split ext - Deluxe 2x1 - 5.0 kW (3,2 - 7,0 kW / CU-2Z50TBE)" at bounding box center [340, 171] width 157 height 6
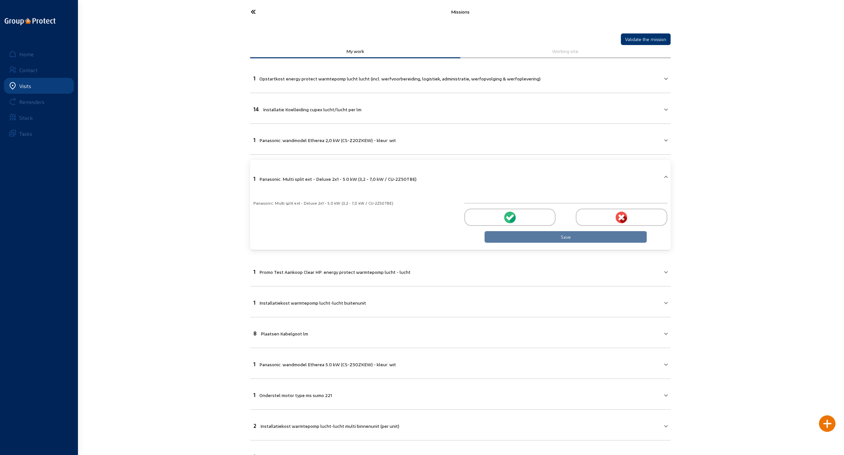
click at [300, 365] on span "Panasonic: wandmodel Etherea 5.0 kW (CS-Z50ZKEW) - kleur: wit" at bounding box center [327, 365] width 137 height 6
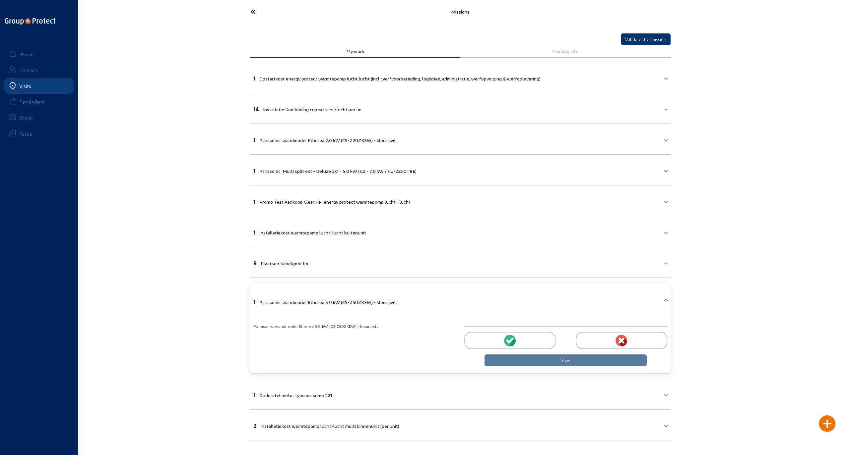
click at [174, 275] on div "Missions Validate the mission My work Working site 1 Opstartkost energy protect…" at bounding box center [422, 242] width 844 height 485
click at [252, 11] on icon at bounding box center [277, 12] width 61 height 12
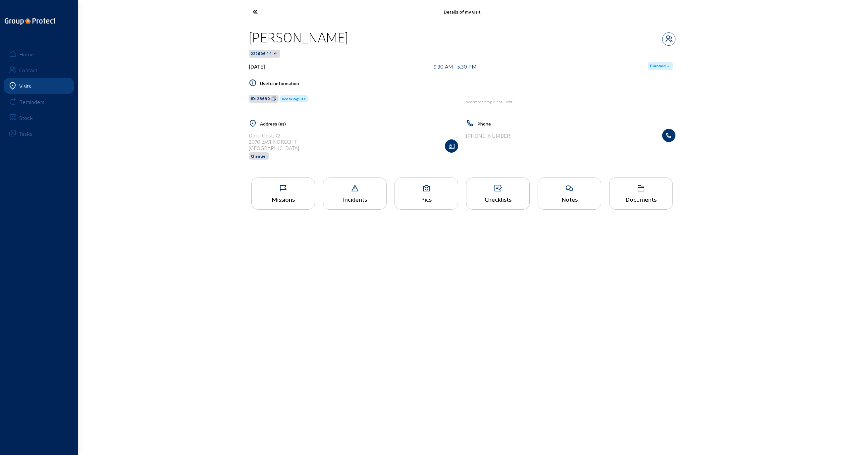
click at [431, 198] on div "Pics" at bounding box center [426, 199] width 63 height 7
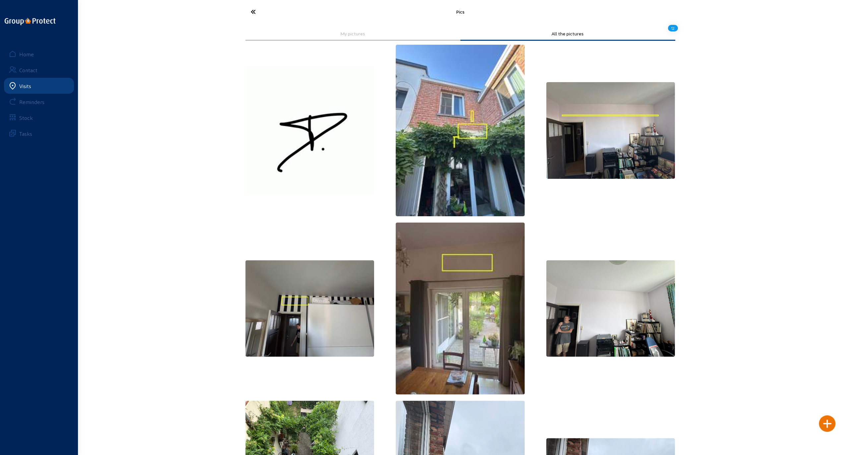
click at [255, 12] on icon at bounding box center [277, 12] width 61 height 12
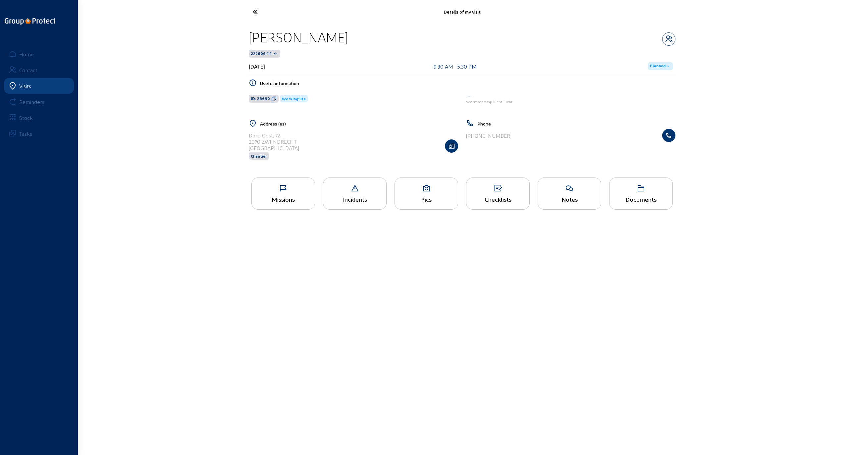
click at [257, 13] on icon at bounding box center [280, 12] width 61 height 12
